Goal: Check status: Check status

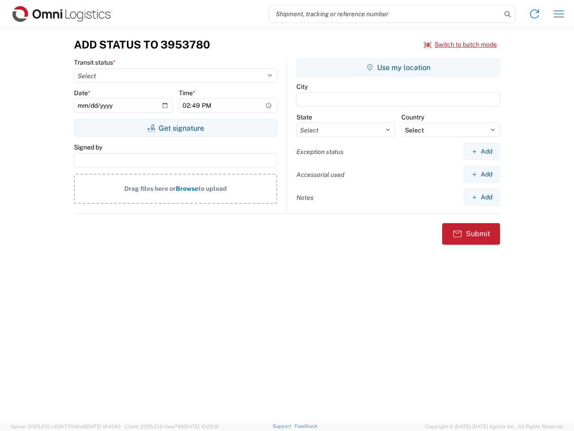
click at [385, 14] on input "search" at bounding box center [385, 13] width 232 height 17
click at [508, 14] on icon at bounding box center [508, 14] width 13 height 13
click at [535, 14] on icon at bounding box center [535, 14] width 14 height 14
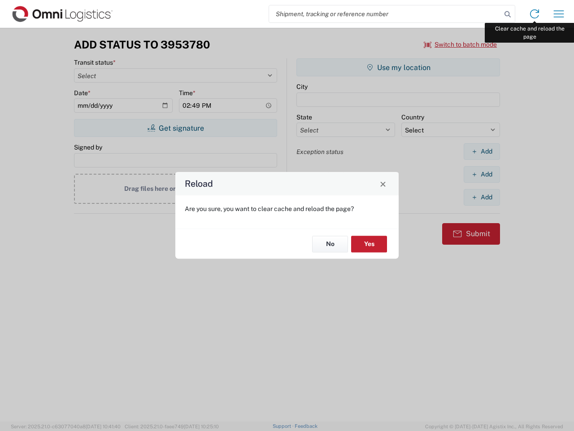
click at [559, 14] on div "Reload Are you sure, you want to clear cache and reload the page? No Yes" at bounding box center [287, 215] width 574 height 431
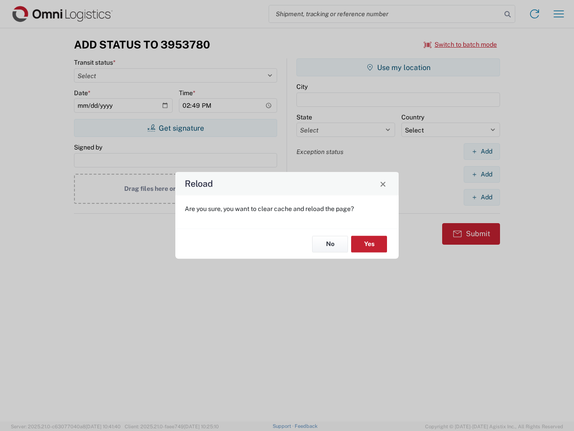
click at [461, 44] on div "Reload Are you sure, you want to clear cache and reload the page? No Yes" at bounding box center [287, 215] width 574 height 431
click at [175, 128] on div "Reload Are you sure, you want to clear cache and reload the page? No Yes" at bounding box center [287, 215] width 574 height 431
click at [398, 67] on div "Reload Are you sure, you want to clear cache and reload the page? No Yes" at bounding box center [287, 215] width 574 height 431
click at [482, 151] on div "Reload Are you sure, you want to clear cache and reload the page? No Yes" at bounding box center [287, 215] width 574 height 431
click at [482, 174] on div "Reload Are you sure, you want to clear cache and reload the page? No Yes" at bounding box center [287, 215] width 574 height 431
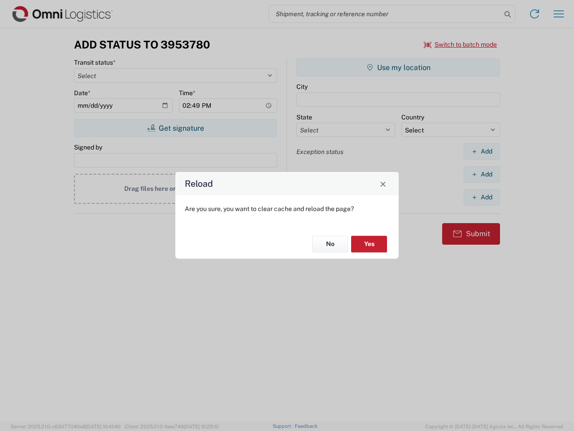
click at [482, 197] on div "Reload Are you sure, you want to clear cache and reload the page? No Yes" at bounding box center [287, 215] width 574 height 431
